Goal: Task Accomplishment & Management: Manage account settings

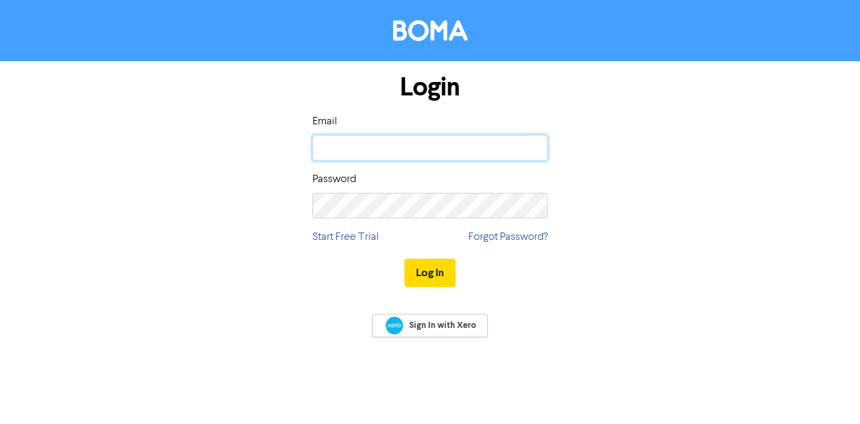
type input "[PERSON_NAME][EMAIL_ADDRESS][DOMAIN_NAME]"
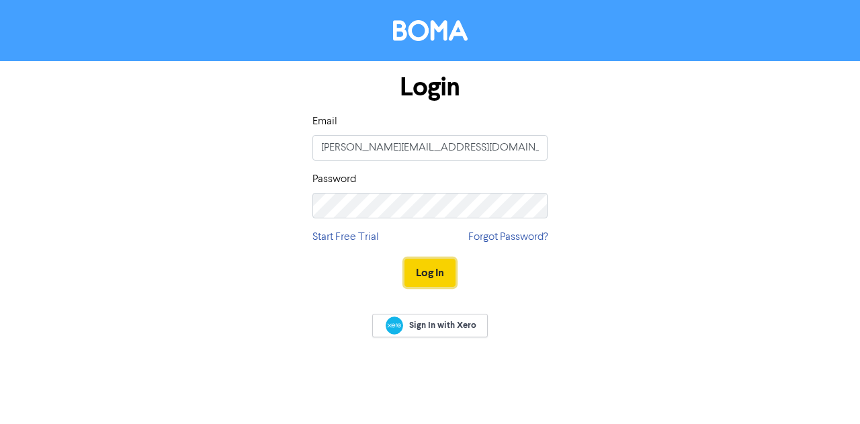
click at [427, 275] on button "Log In" at bounding box center [429, 273] width 51 height 28
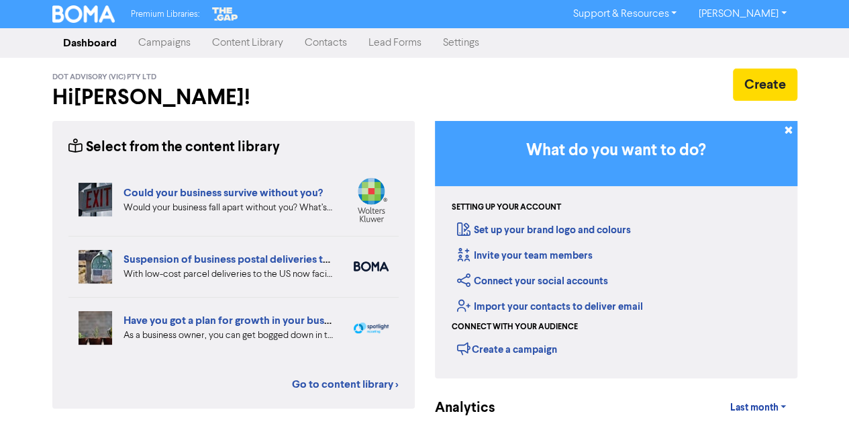
click at [191, 46] on link "Campaigns" at bounding box center [165, 43] width 74 height 27
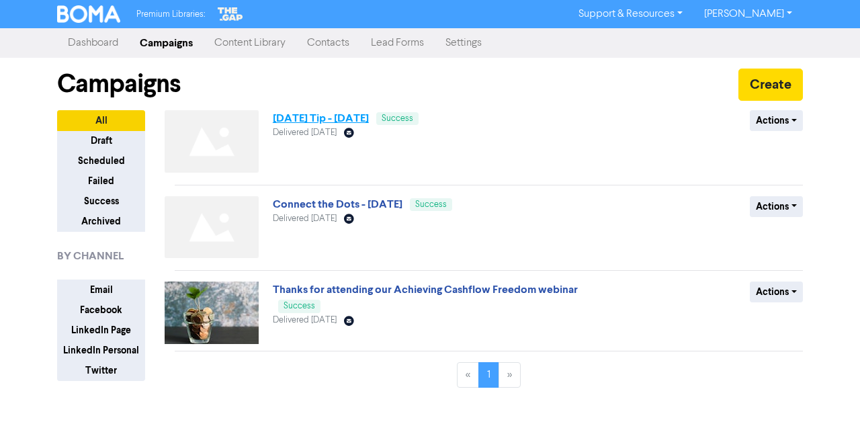
click at [369, 113] on link "Friday Tip - 12 September 2025" at bounding box center [321, 117] width 96 height 13
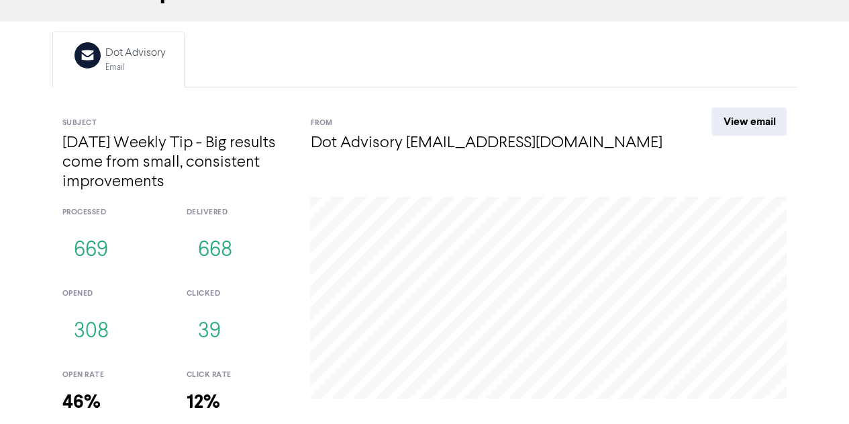
scroll to position [166, 0]
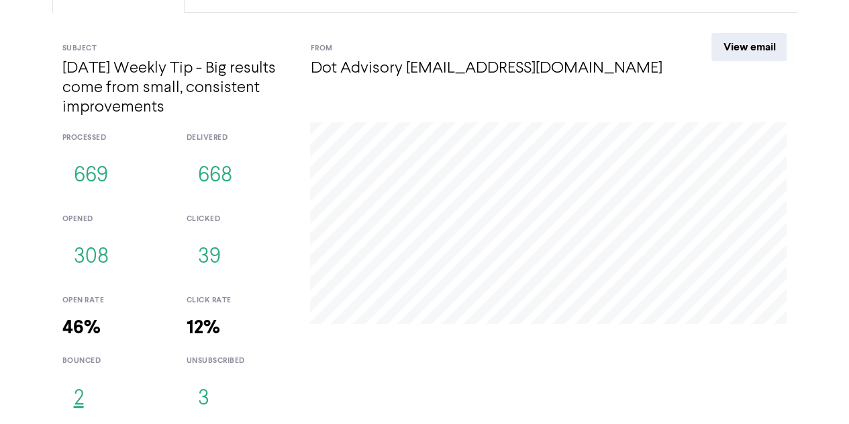
click at [82, 396] on button "2" at bounding box center [78, 399] width 33 height 44
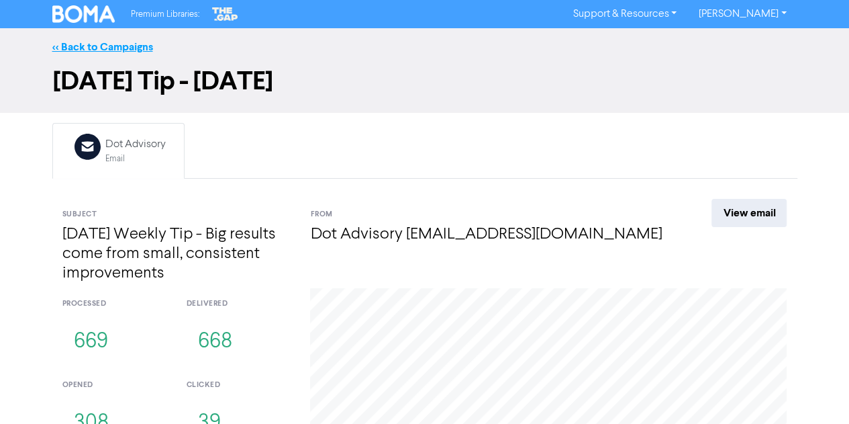
click at [109, 47] on link "<< Back to Campaigns" at bounding box center [102, 46] width 101 height 13
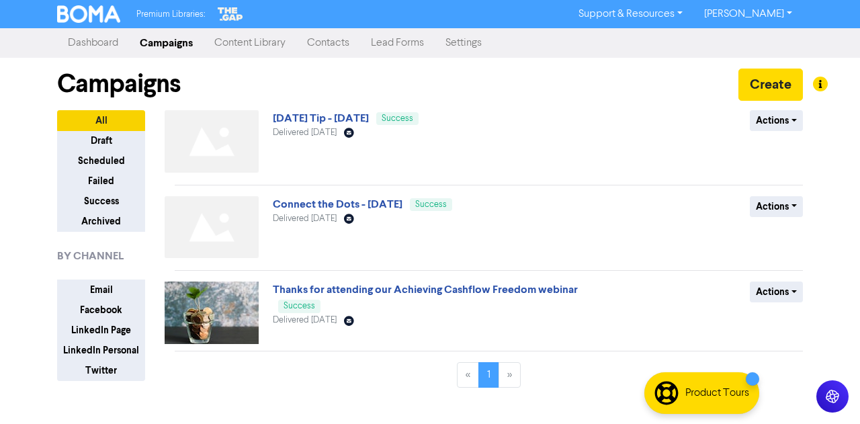
click at [326, 44] on link "Contacts" at bounding box center [328, 43] width 64 height 27
click at [341, 122] on link "Friday Tip - 12 September 2025" at bounding box center [321, 117] width 96 height 13
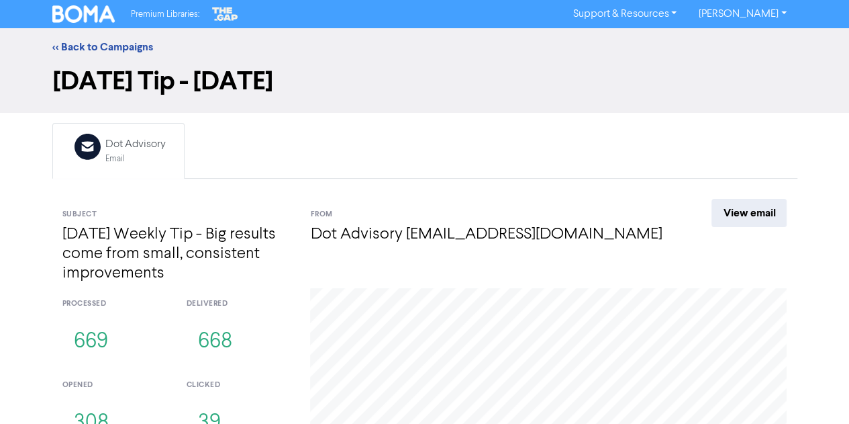
scroll to position [166, 0]
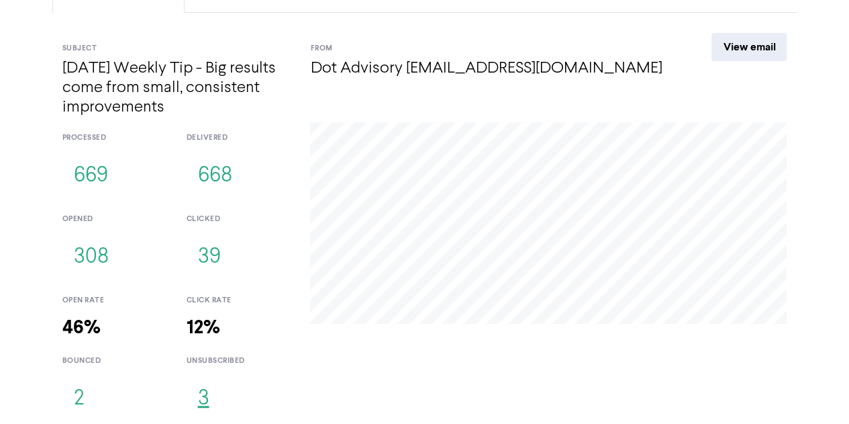
click at [203, 400] on button "3" at bounding box center [203, 399] width 34 height 44
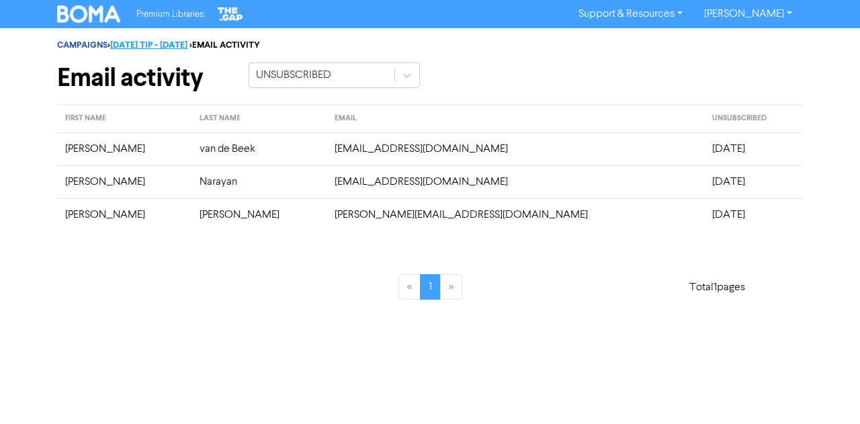
click at [180, 40] on link "FRIDAY TIP - 12 SEPTEMBER 2025" at bounding box center [148, 45] width 77 height 11
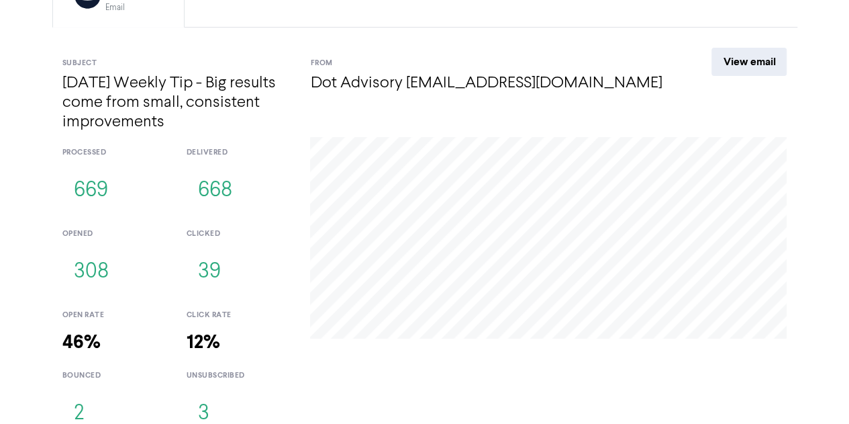
scroll to position [166, 0]
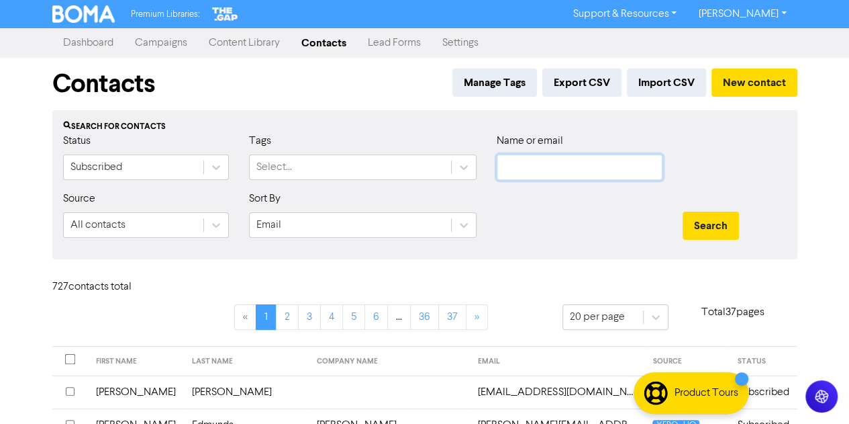
click at [522, 170] on input "text" at bounding box center [580, 167] width 166 height 26
click at [683, 212] on button "Search" at bounding box center [711, 226] width 56 height 28
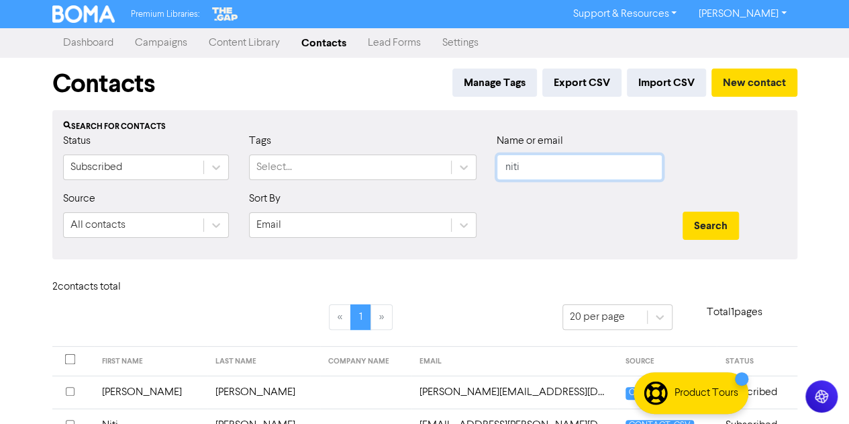
scroll to position [67, 0]
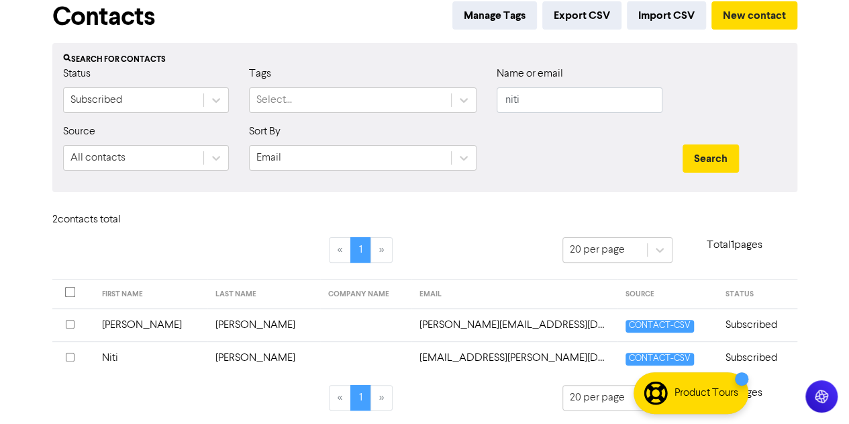
click at [68, 357] on input "checkbox" at bounding box center [70, 357] width 9 height 9
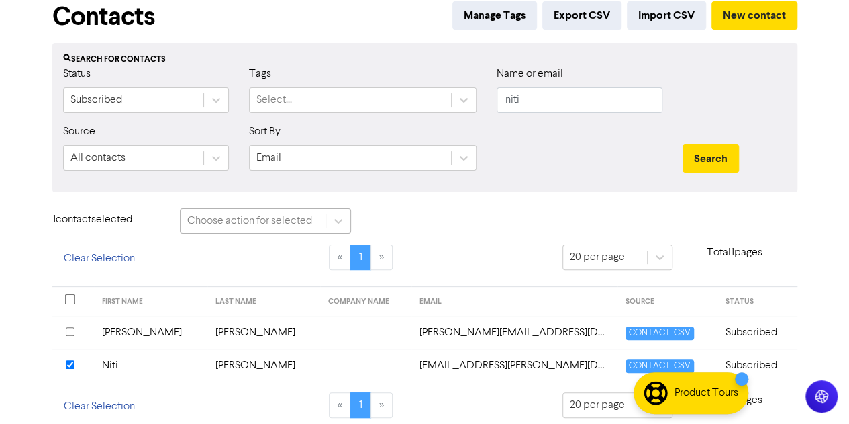
click at [280, 225] on div "Choose action for selected" at bounding box center [249, 221] width 125 height 16
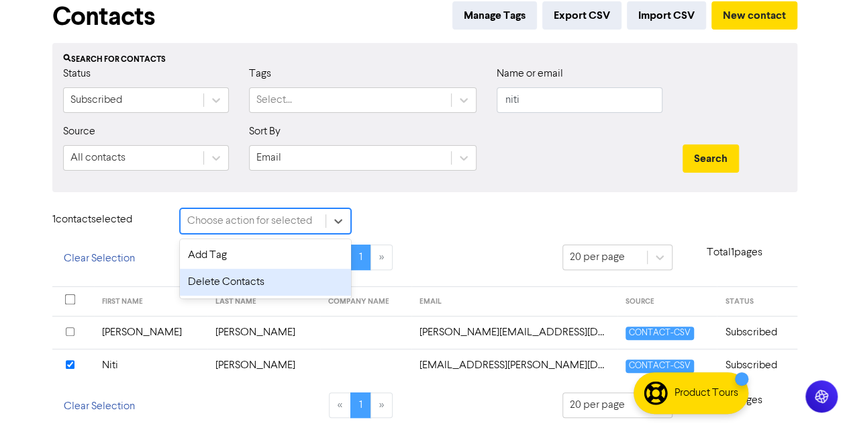
click at [275, 280] on div "Delete Contacts" at bounding box center [265, 282] width 171 height 27
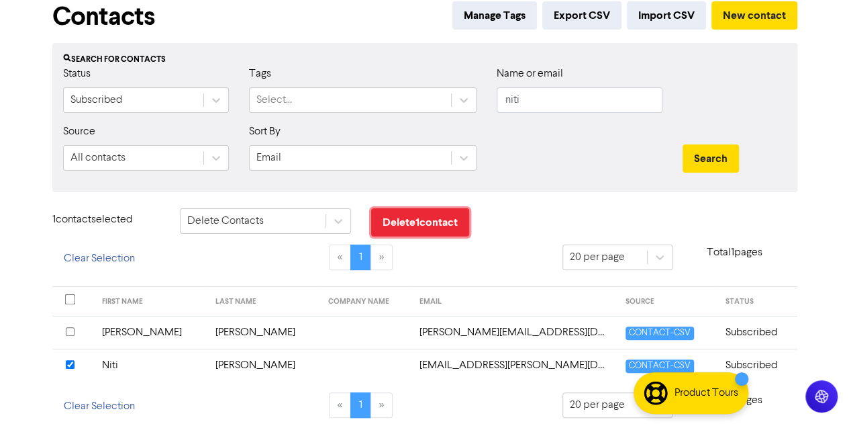
click at [424, 217] on button "Delete 1 contact" at bounding box center [420, 222] width 98 height 28
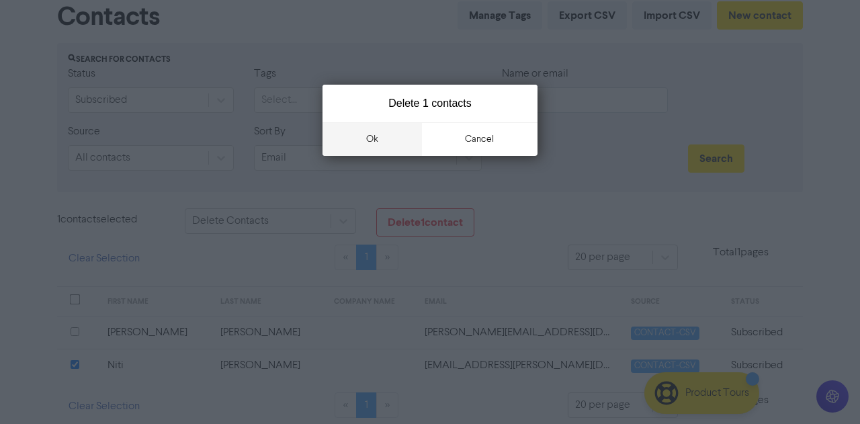
click at [391, 140] on button "ok" at bounding box center [371, 139] width 99 height 34
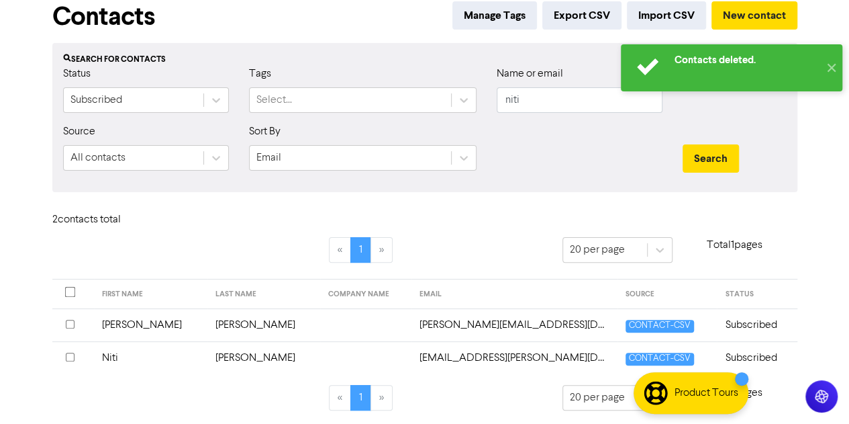
scroll to position [35, 0]
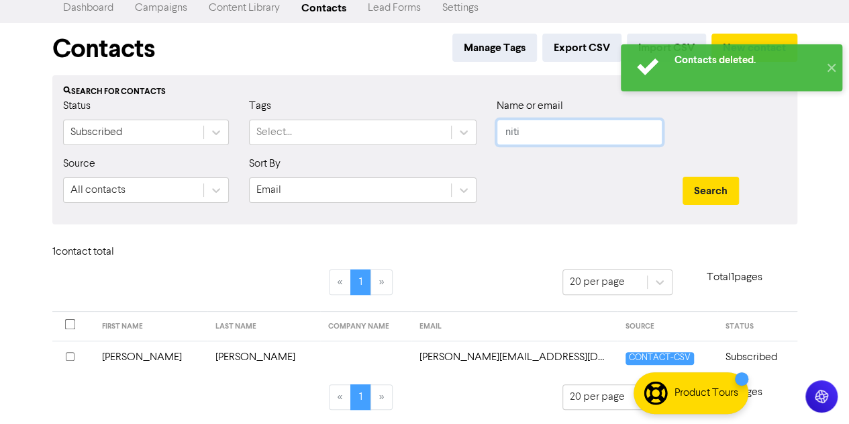
click at [551, 142] on input "niti" at bounding box center [580, 133] width 166 height 26
type input "orders"
click at [683, 177] on button "Search" at bounding box center [711, 191] width 56 height 28
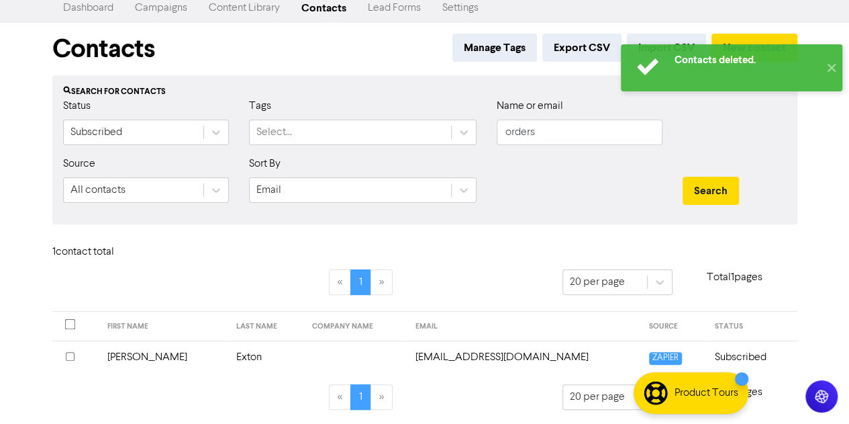
click at [70, 353] on input "checkbox" at bounding box center [70, 356] width 9 height 9
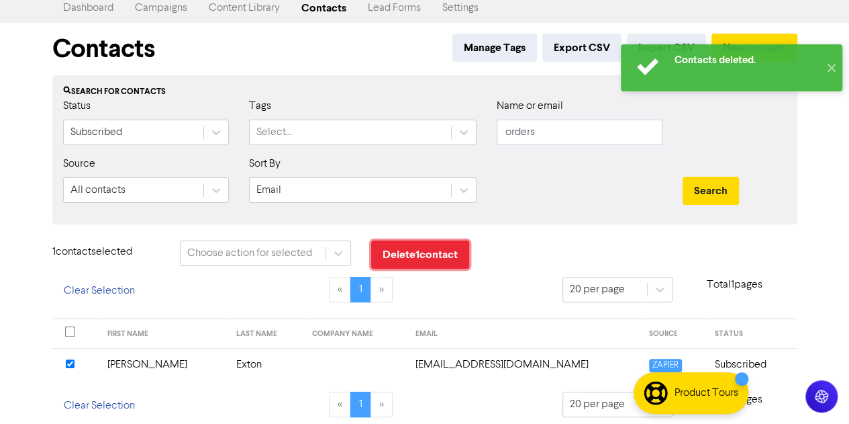
click at [408, 250] on button "Delete 1 contact" at bounding box center [420, 254] width 98 height 28
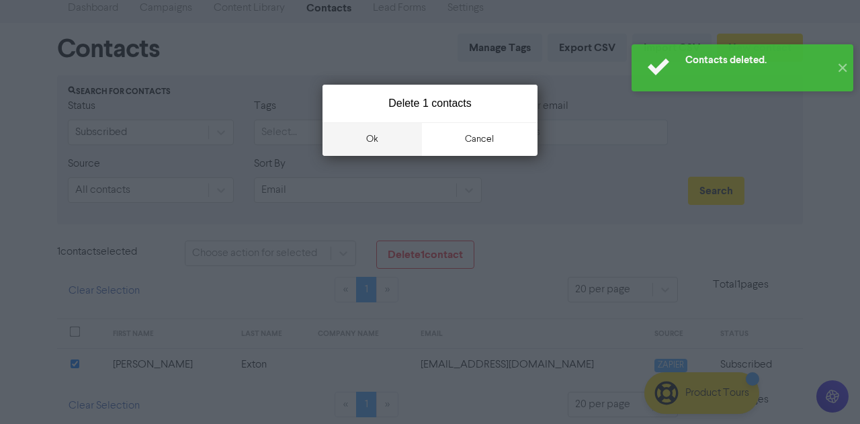
click at [383, 148] on button "ok" at bounding box center [371, 139] width 99 height 34
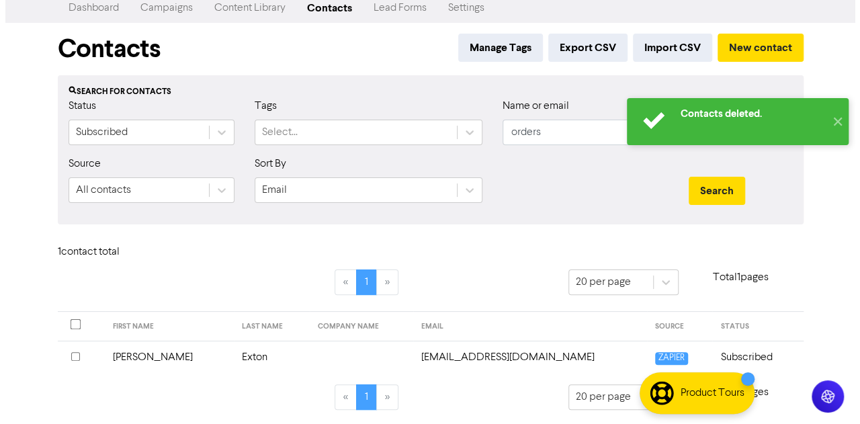
scroll to position [0, 0]
